Goal: Task Accomplishment & Management: Manage account settings

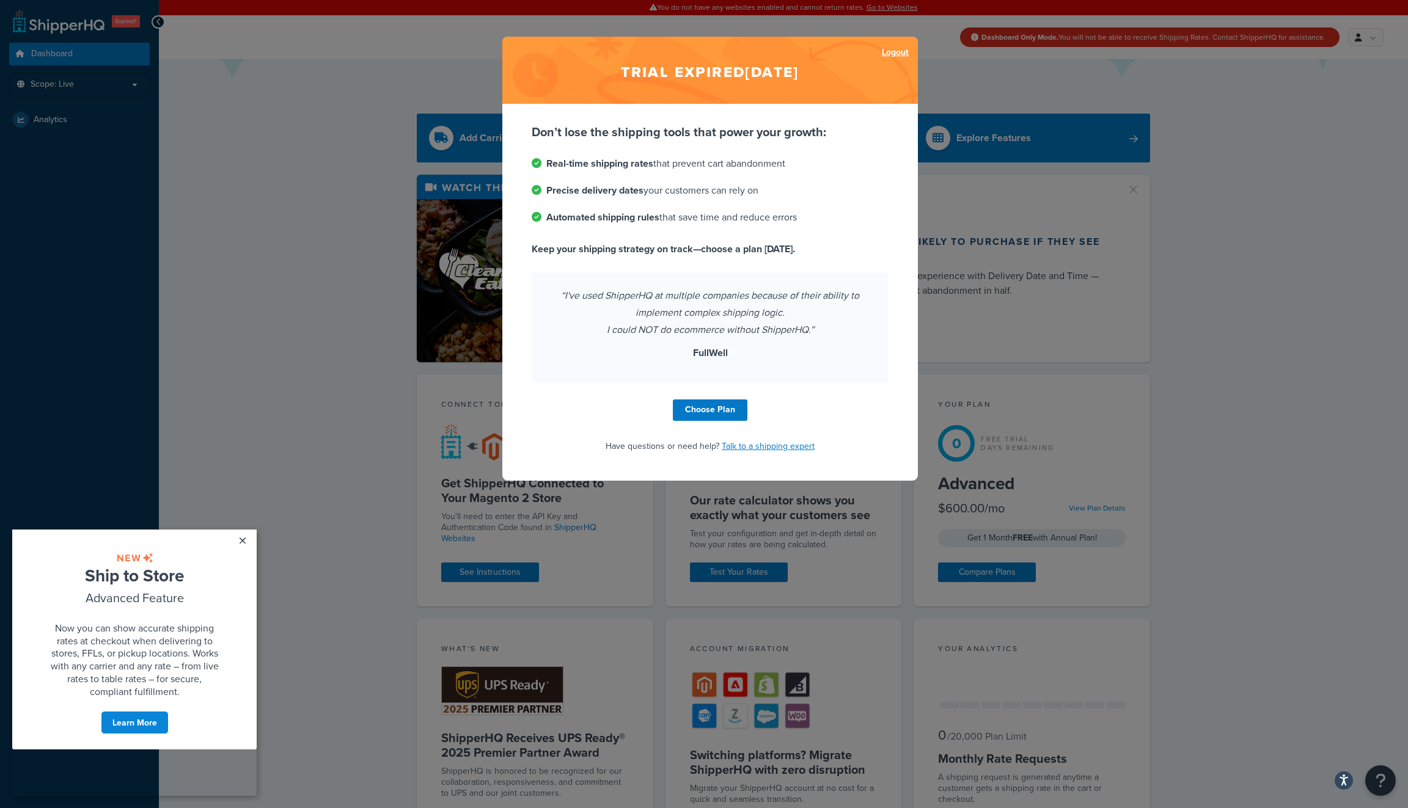
click at [894, 51] on link "Logout" at bounding box center [895, 52] width 27 height 17
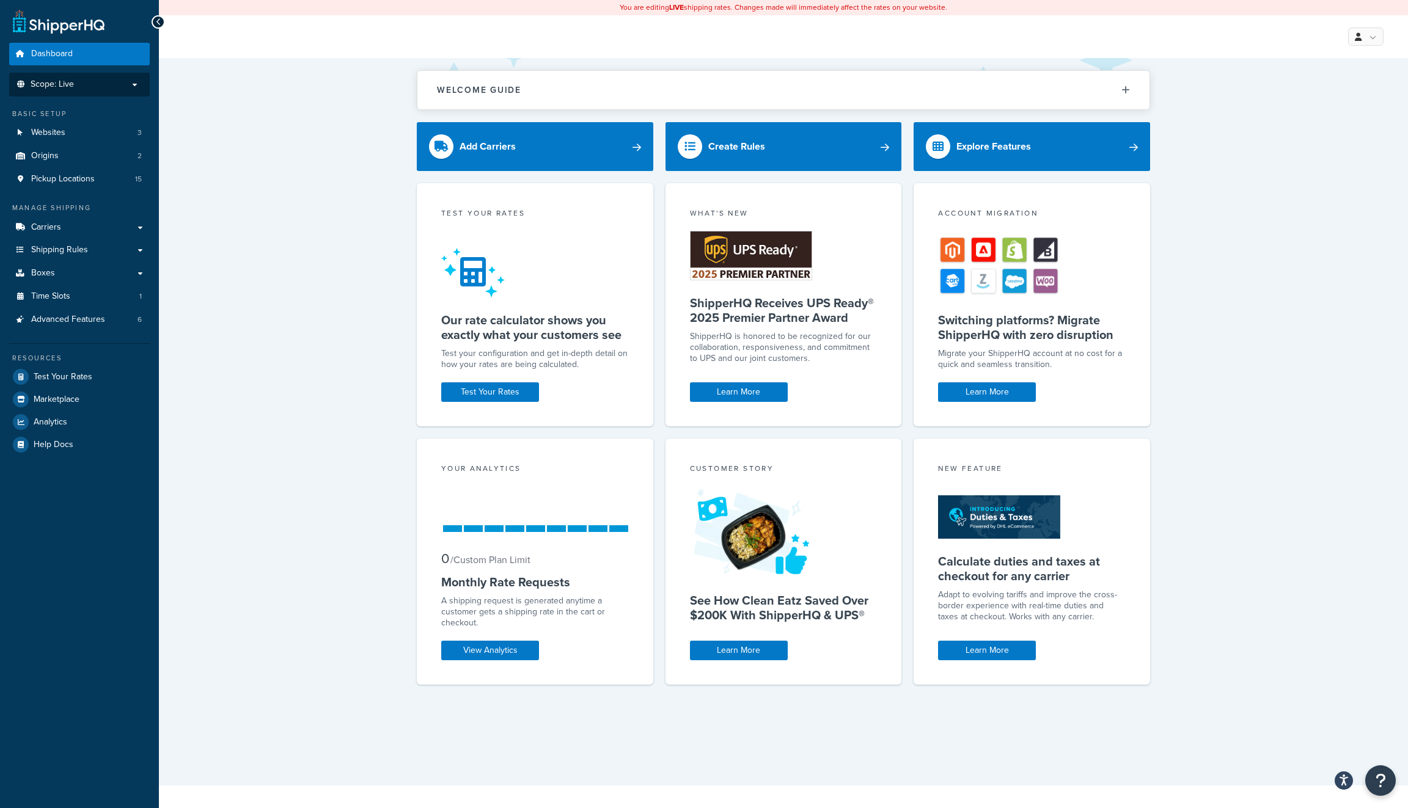
click at [128, 87] on p "Scope: Live" at bounding box center [80, 84] width 130 height 10
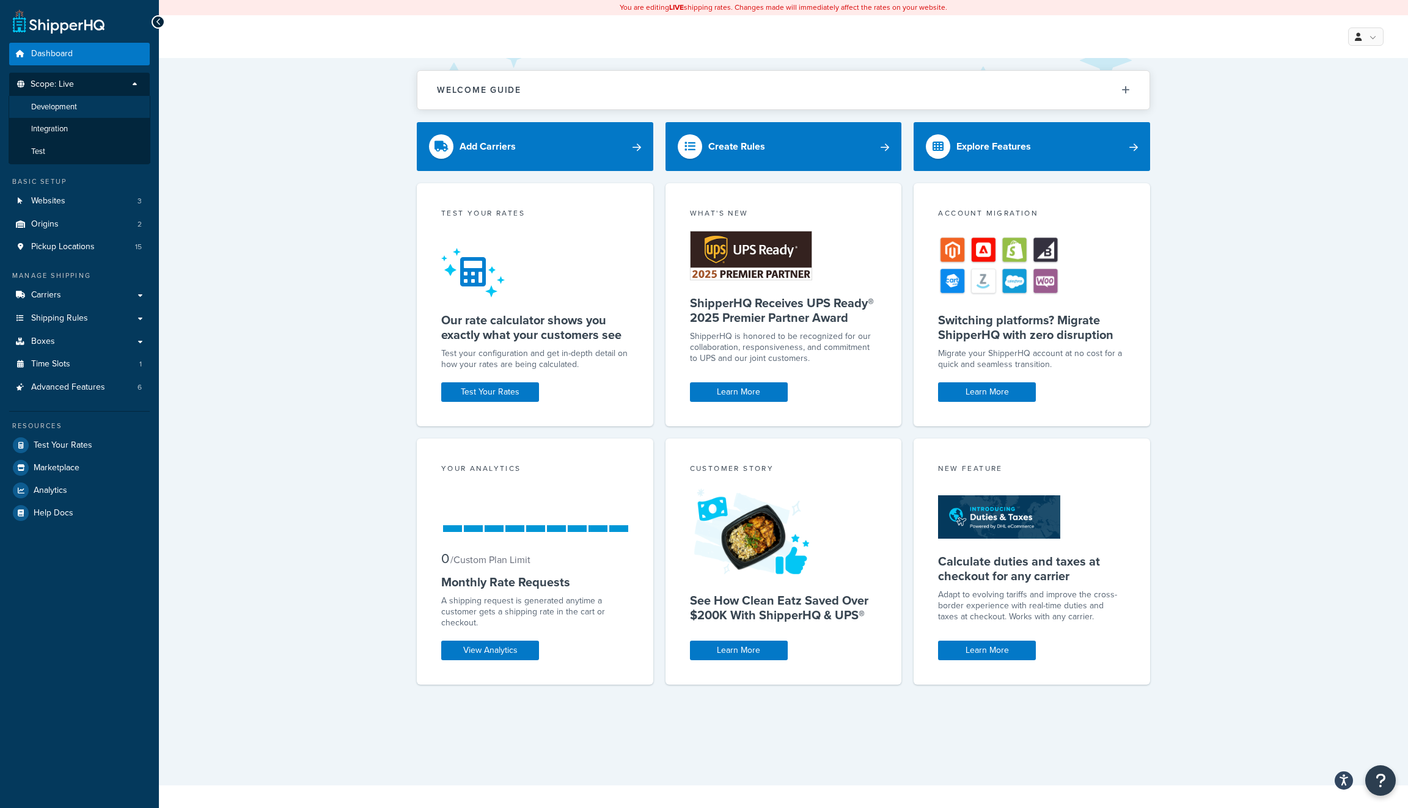
click at [78, 108] on li "Development" at bounding box center [80, 107] width 142 height 23
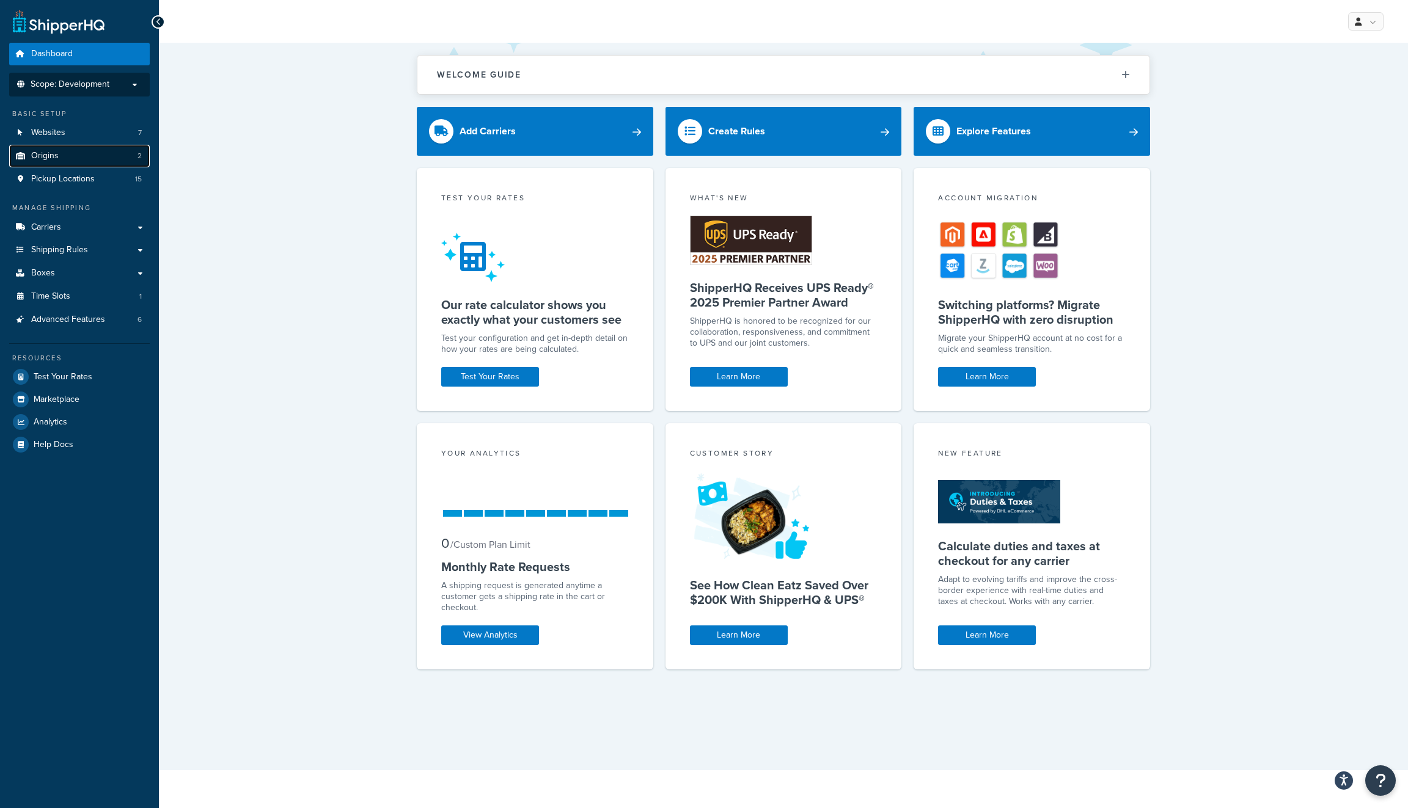
click at [89, 163] on link "Origins 2" at bounding box center [79, 156] width 141 height 23
